Goal: Transaction & Acquisition: Subscribe to service/newsletter

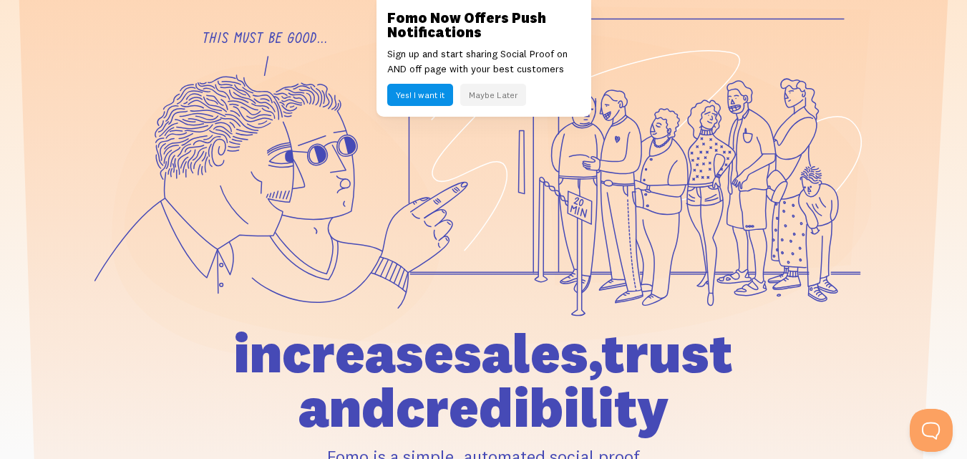
scroll to position [215, 0]
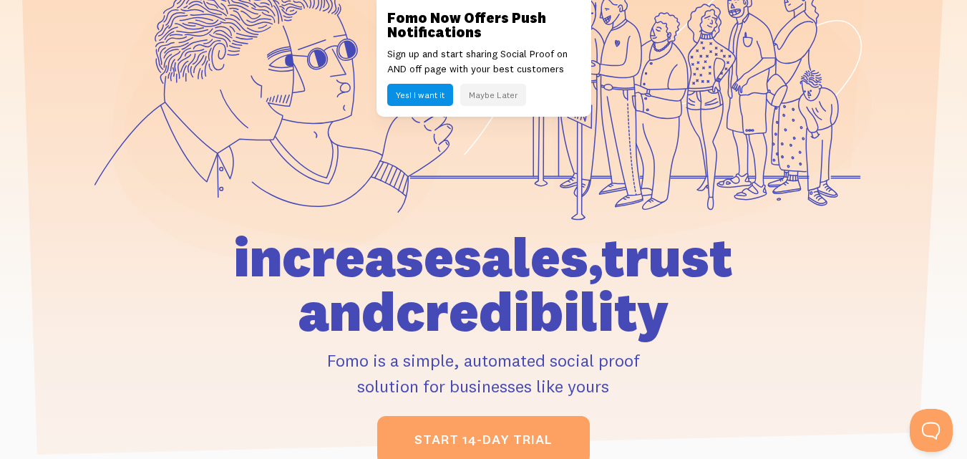
click at [435, 94] on button "Yes! I want it" at bounding box center [420, 95] width 66 height 22
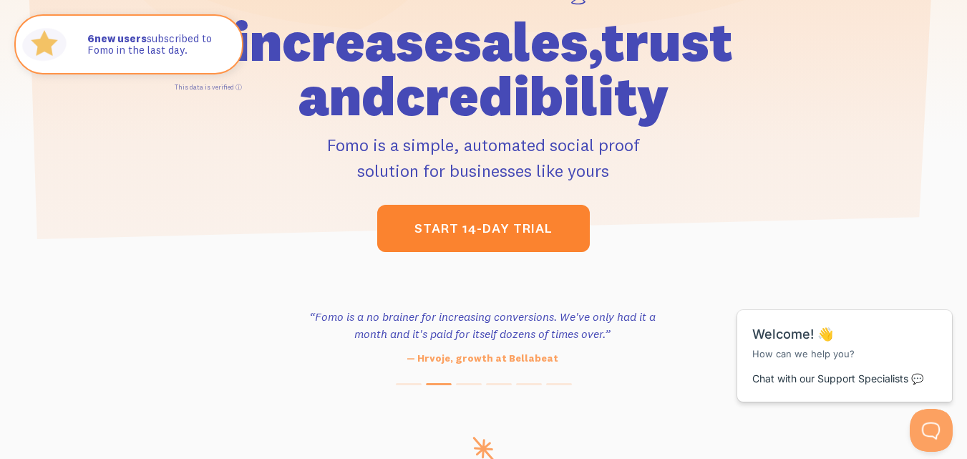
scroll to position [429, 0]
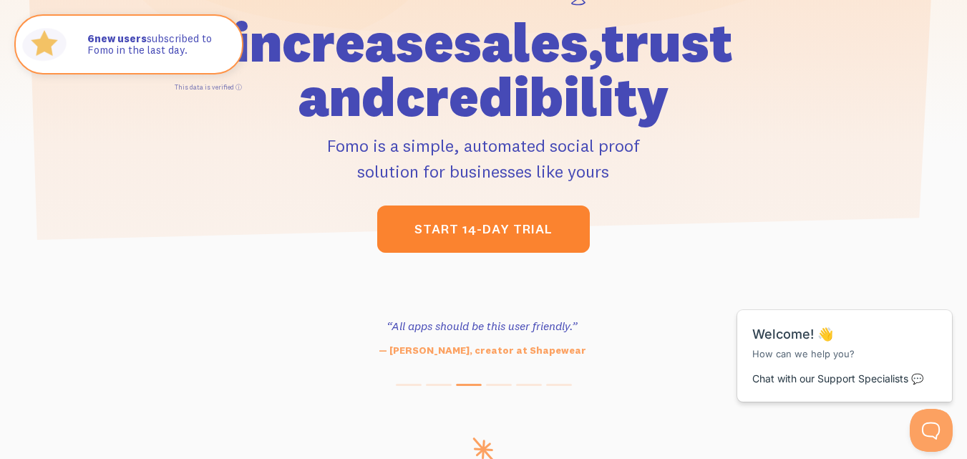
click at [533, 229] on link "start 14-day trial" at bounding box center [483, 228] width 213 height 47
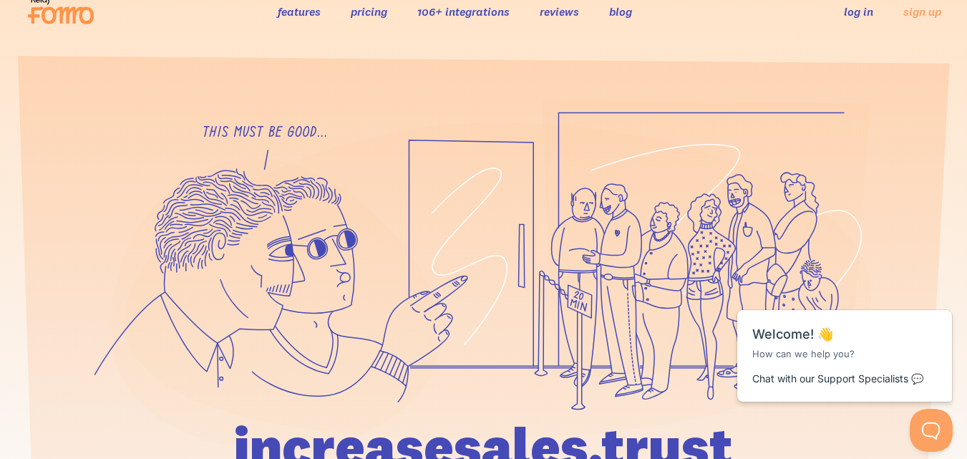
scroll to position [0, 0]
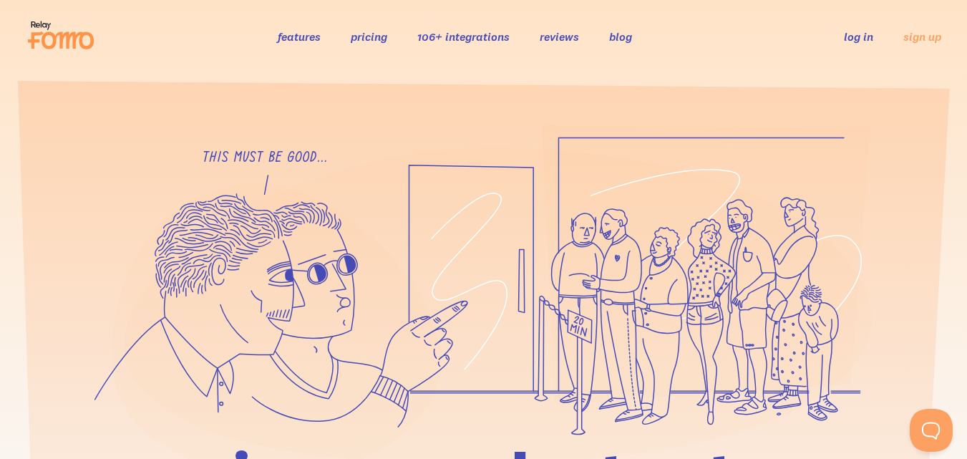
click at [214, 119] on section at bounding box center [483, 379] width 967 height 613
